Goal: Information Seeking & Learning: Learn about a topic

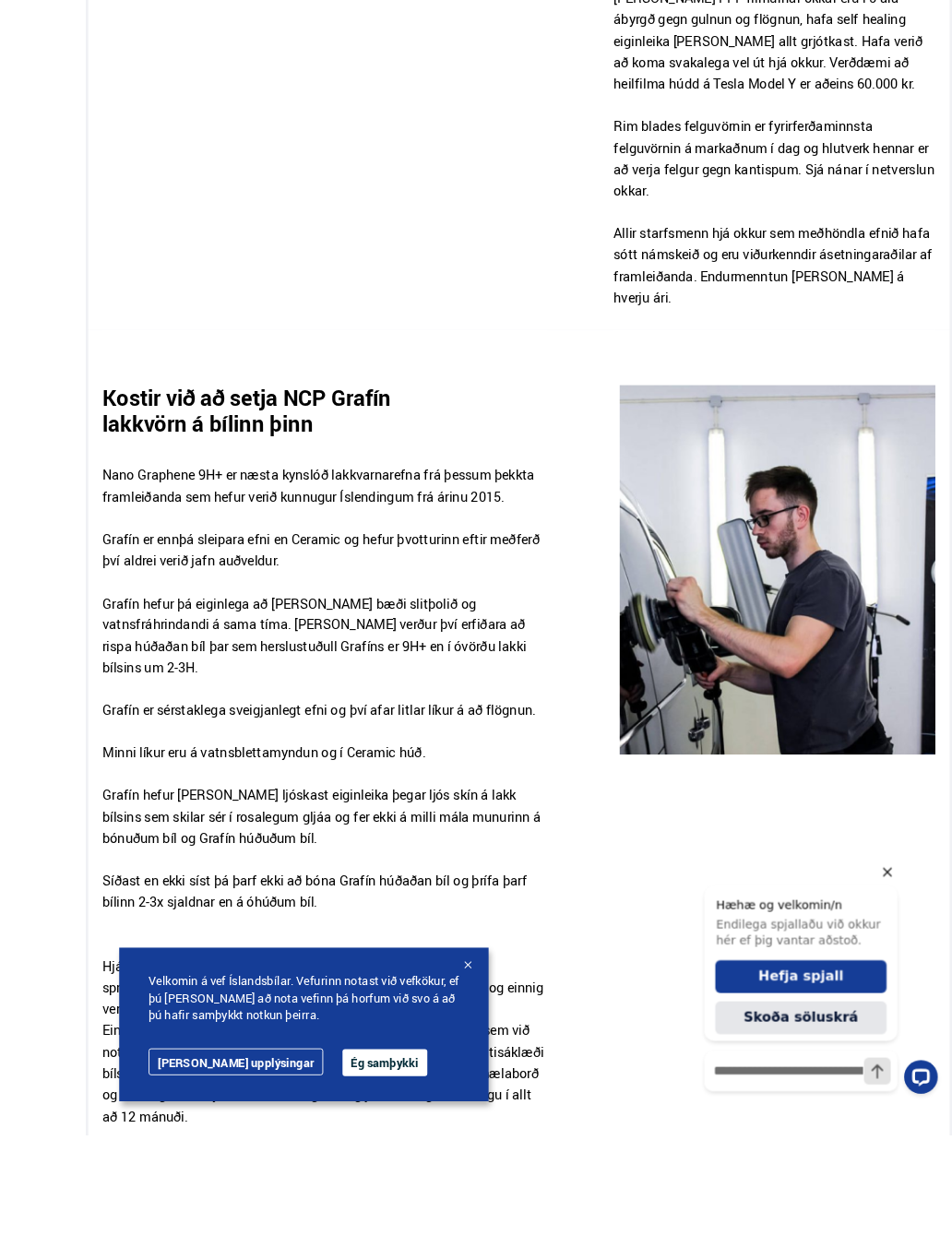
scroll to position [2096, 0]
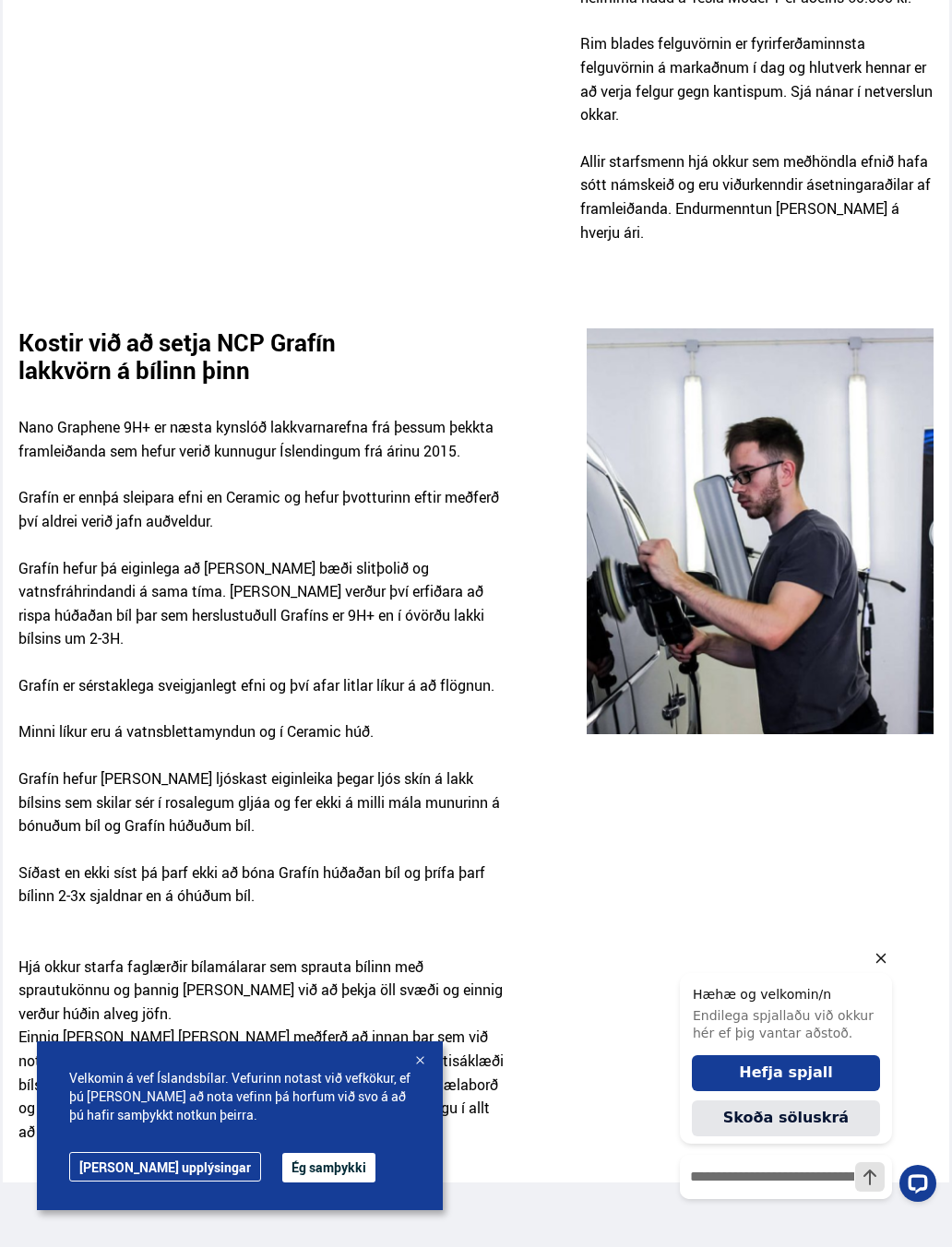
click at [886, 953] on icon "Hide greeting" at bounding box center [880, 958] width 22 height 22
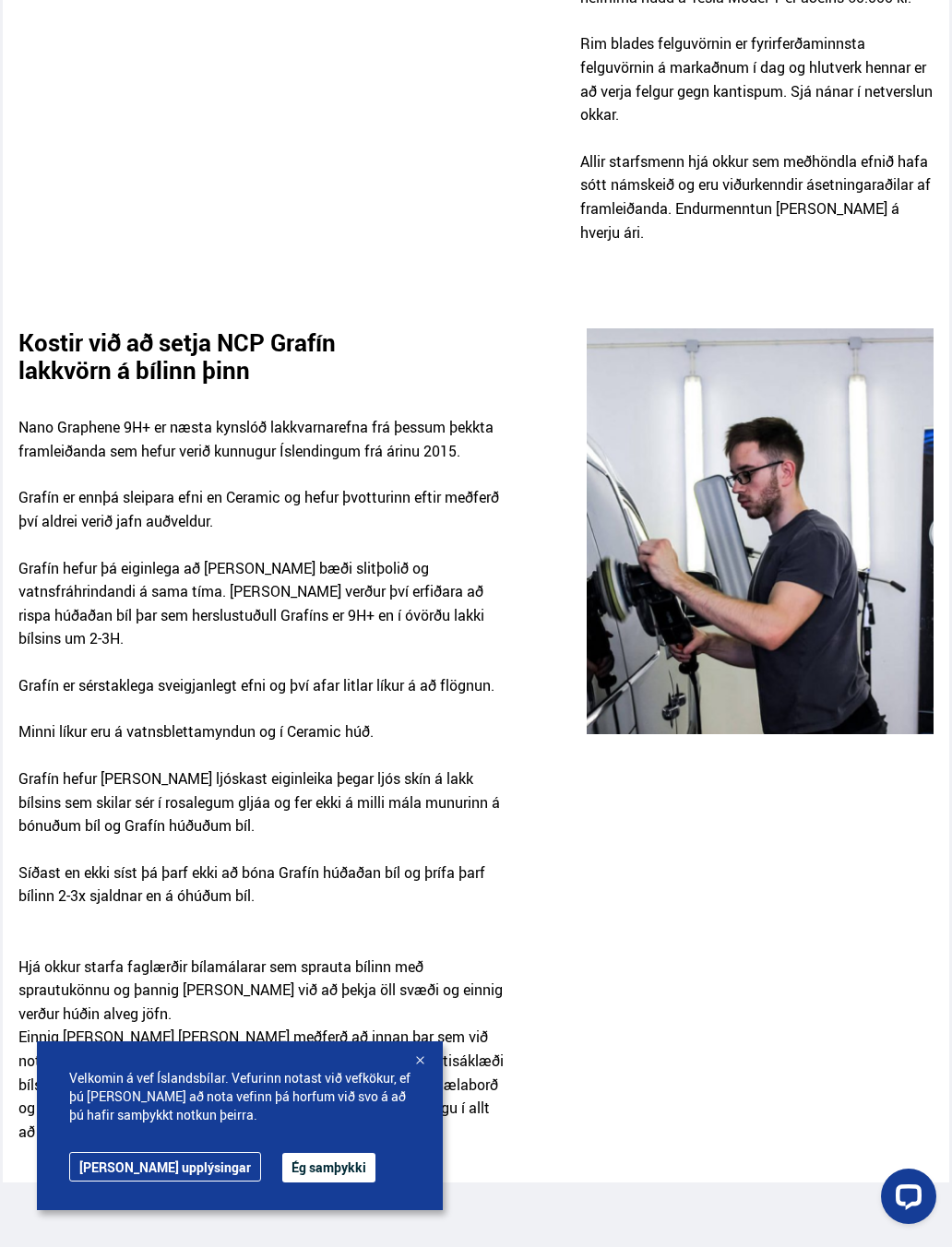
click at [438, 1058] on div "Velkomin á vef Íslandsbílar. Vefurinn notast við vefkökur, ef þú [PERSON_NAME] …" at bounding box center [239, 1126] width 406 height 169
click at [422, 1061] on div at bounding box center [419, 1061] width 18 height 18
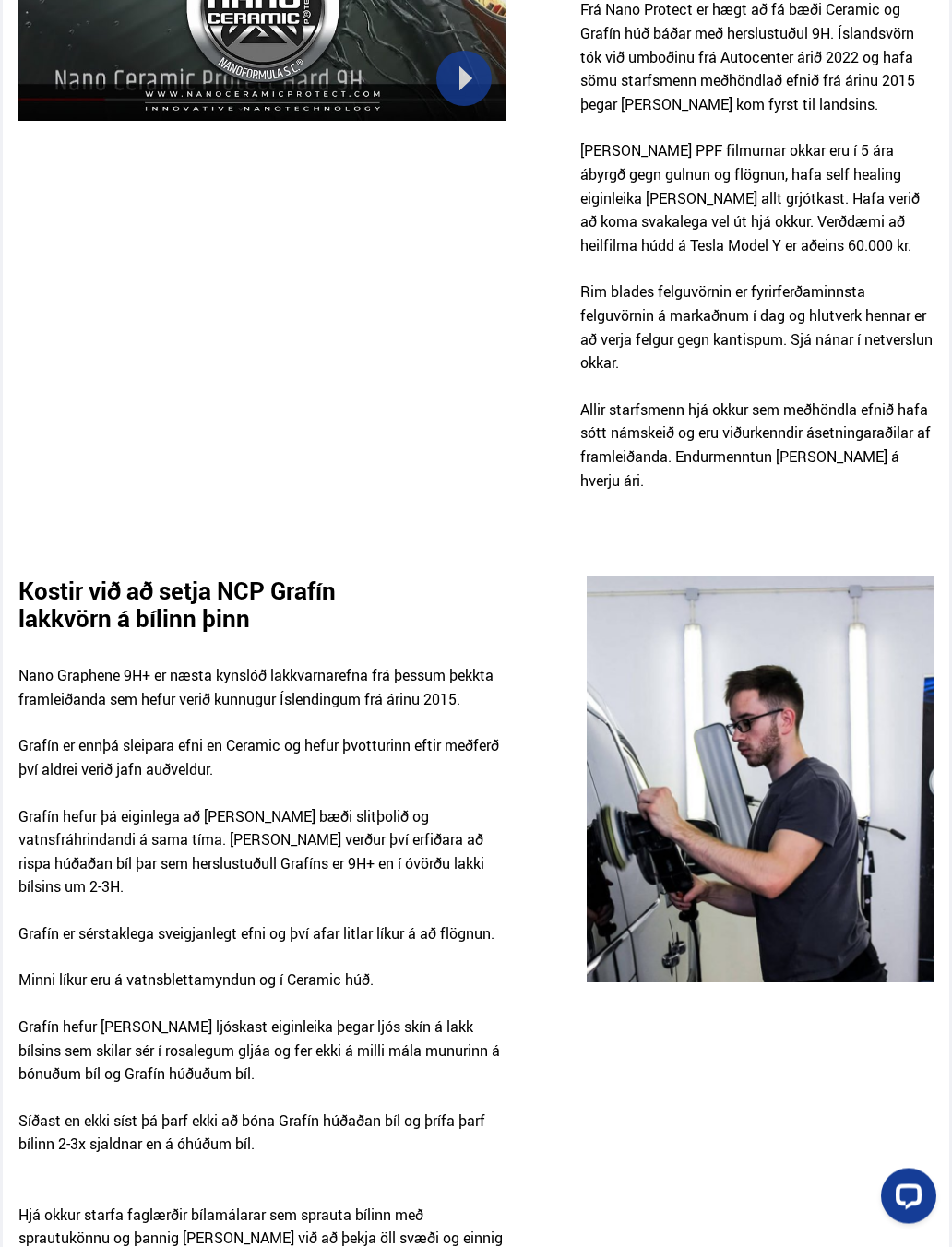
scroll to position [1848, 0]
click at [200, 632] on div "Nano Graphene 9H+ er næsta kynslóð lakkvarnarefna frá þessum þekkta framleiðand…" at bounding box center [262, 1023] width 488 height 783
click at [298, 632] on div "Nano Graphene 9H+ er næsta kynslóð lakkvarnarefna frá þessum þekkta framleiðand…" at bounding box center [262, 1023] width 488 height 783
copy p "Nano Graphene 9H+"
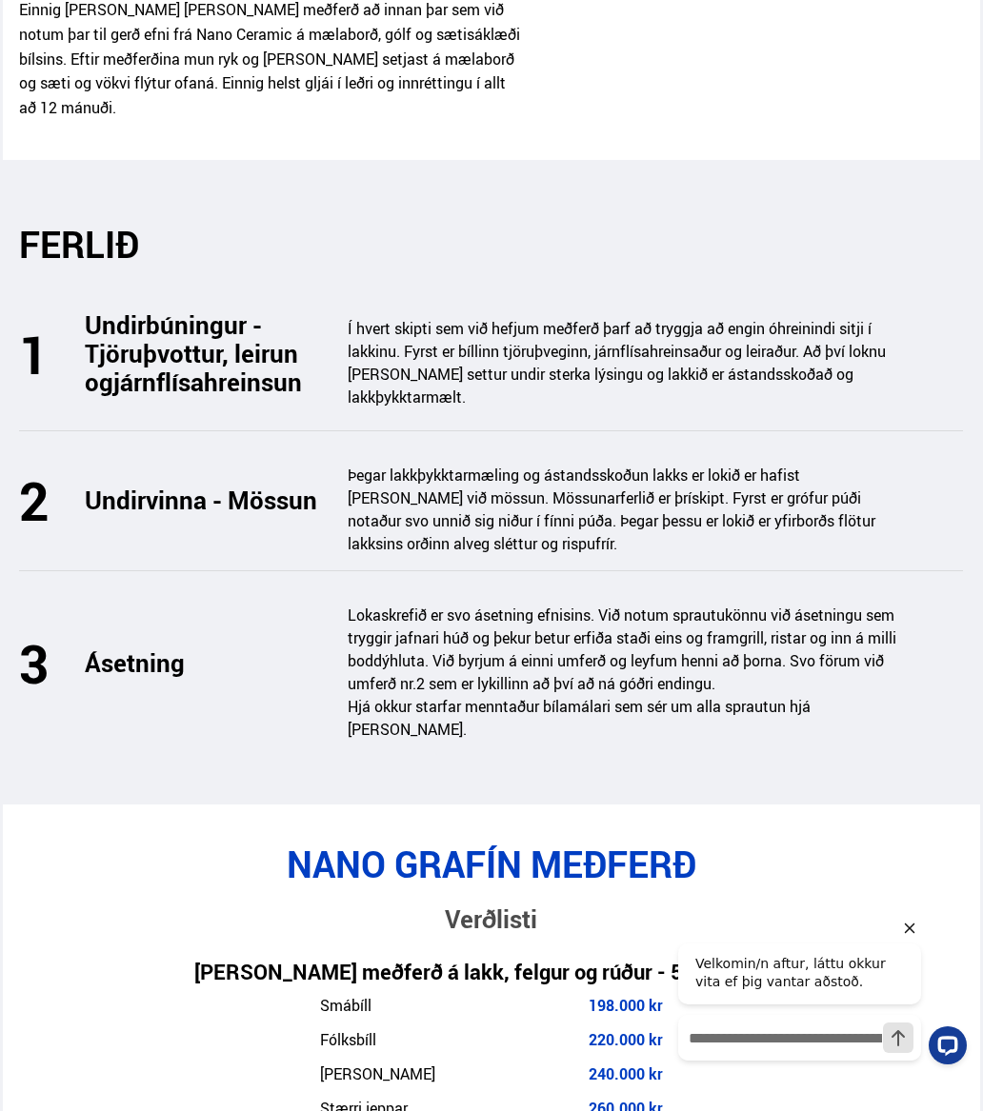
scroll to position [3223, 0]
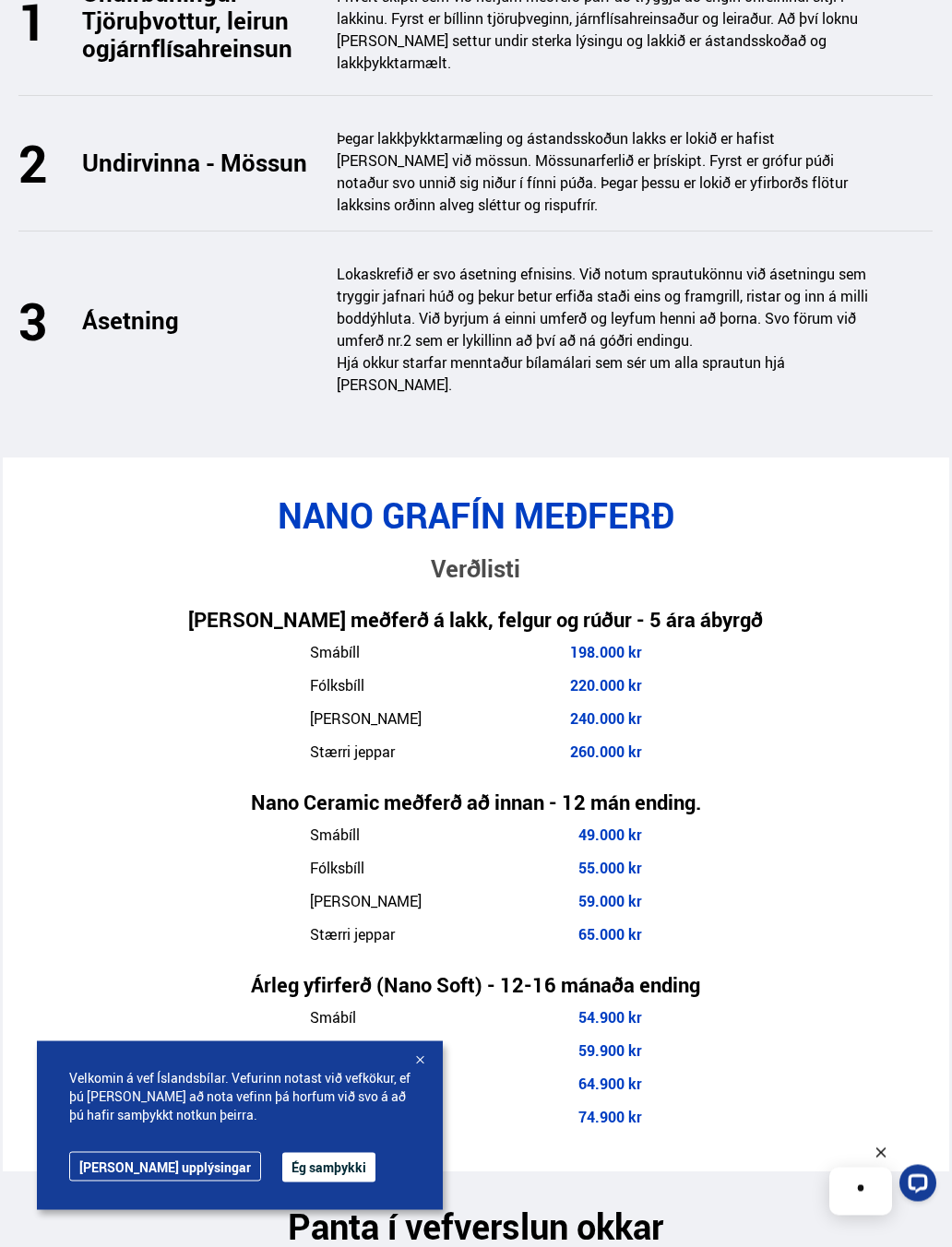
scroll to position [3458, 0]
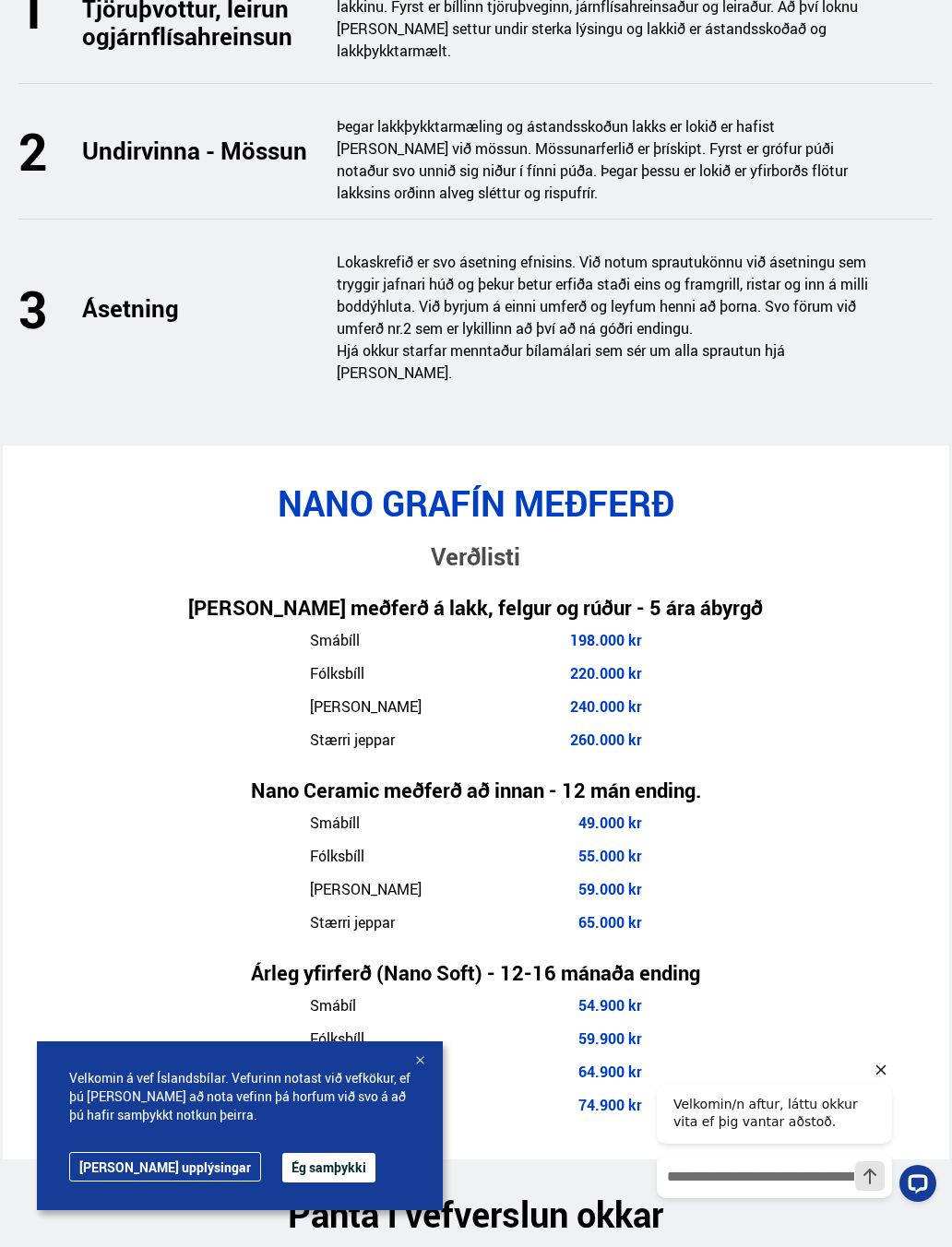
click at [894, 1057] on div "Velkomin/n aftur, láttu okkur vita ef þig vantar aðstoð." at bounding box center [792, 1144] width 301 height 187
click at [890, 1070] on icon "Hide greeting" at bounding box center [880, 1070] width 22 height 22
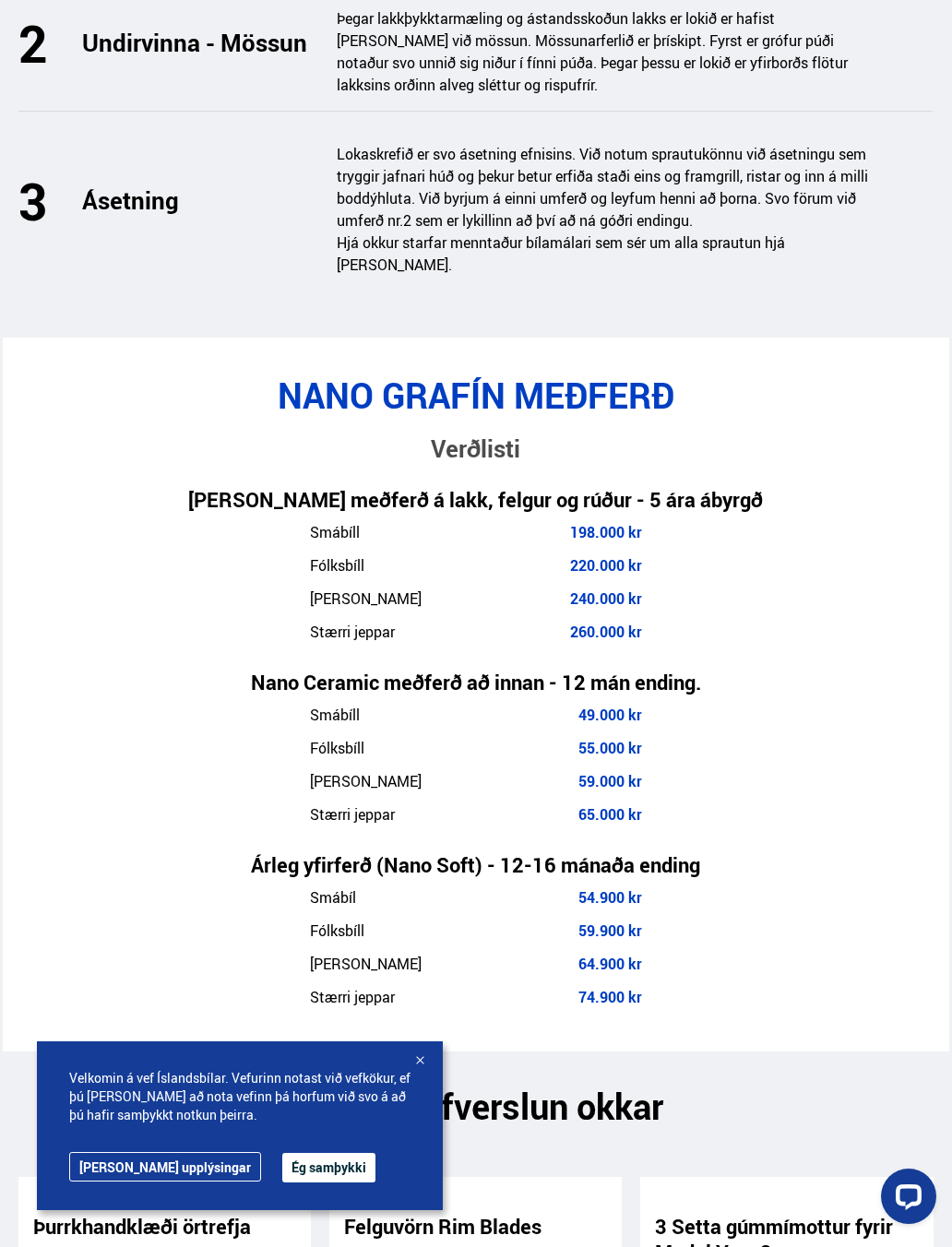
scroll to position [3571, 0]
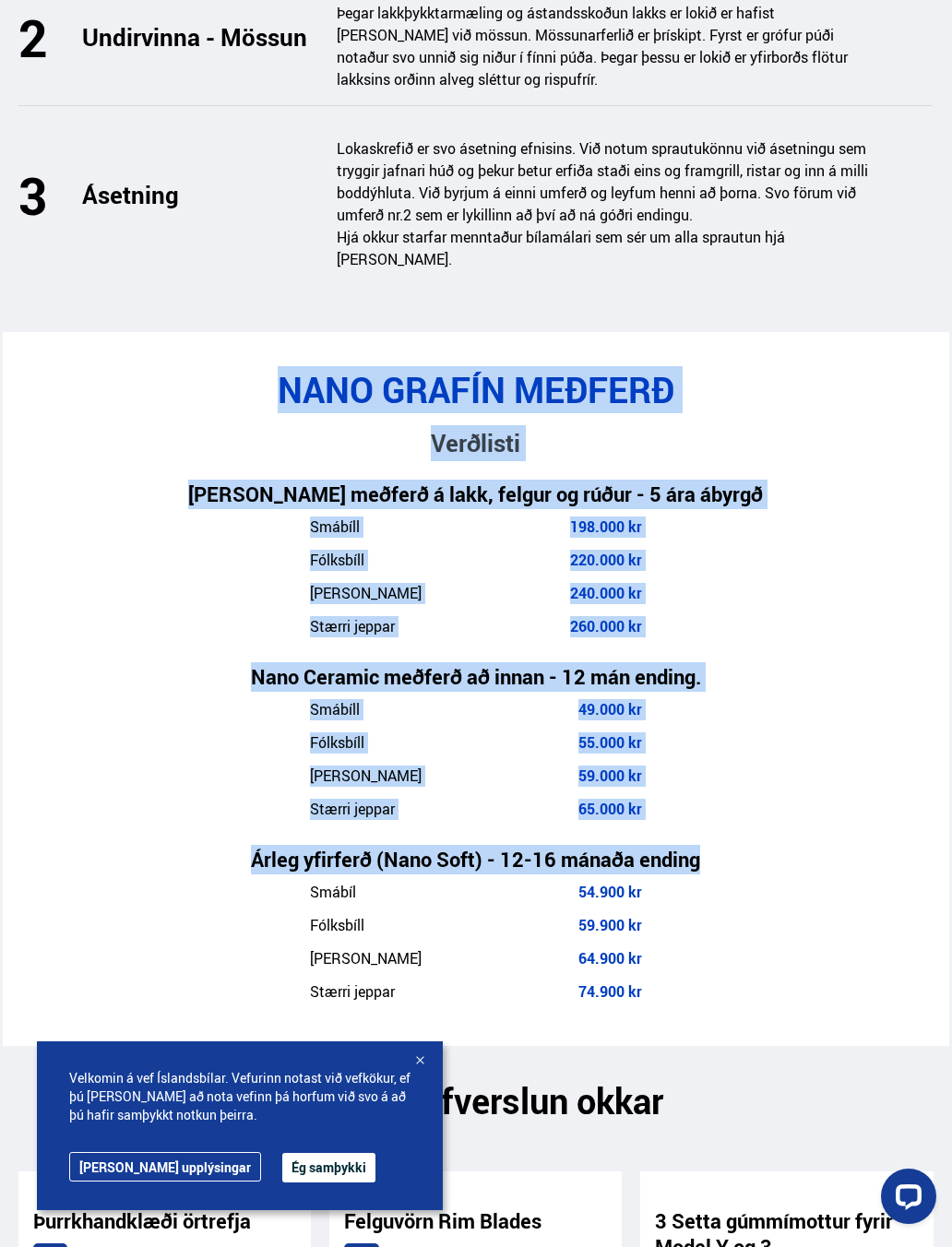
copy div "NANO GRAFÍN MEÐFERÐ Verðlisti Nano Grafín meðferð á lakk, felgur og rúður - 5 á…"
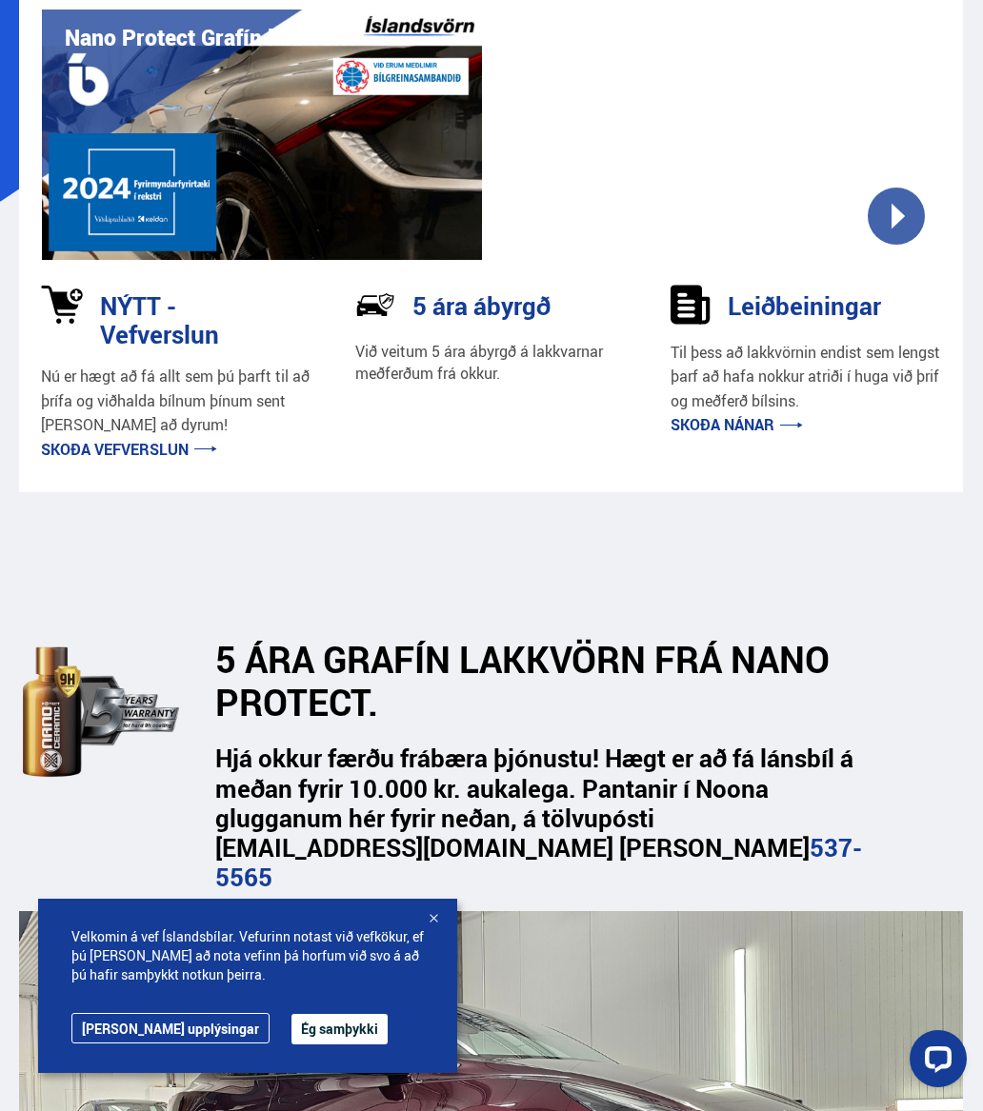
scroll to position [0, 0]
